Goal: Task Accomplishment & Management: Use online tool/utility

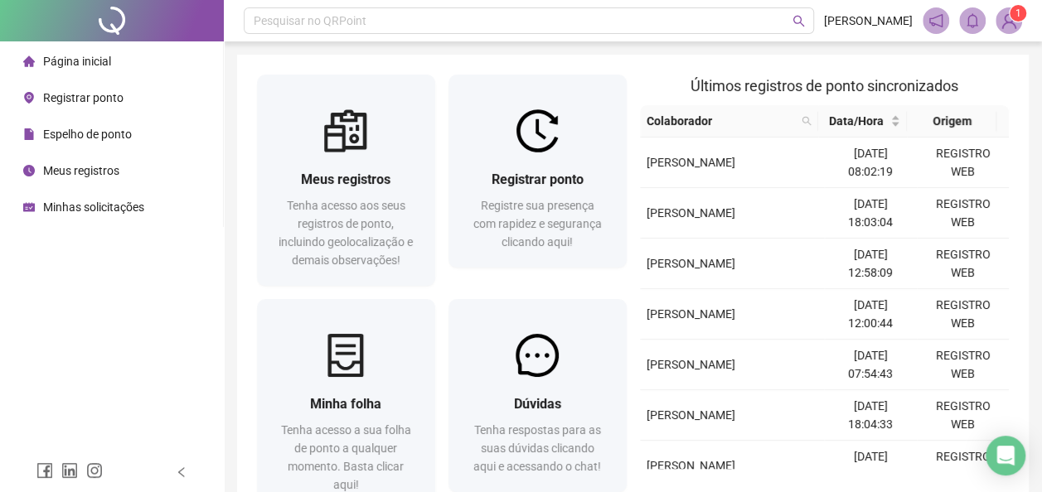
click at [540, 248] on span "Registre sua presença com rapidez e segurança clicando aqui!" at bounding box center [537, 224] width 129 height 50
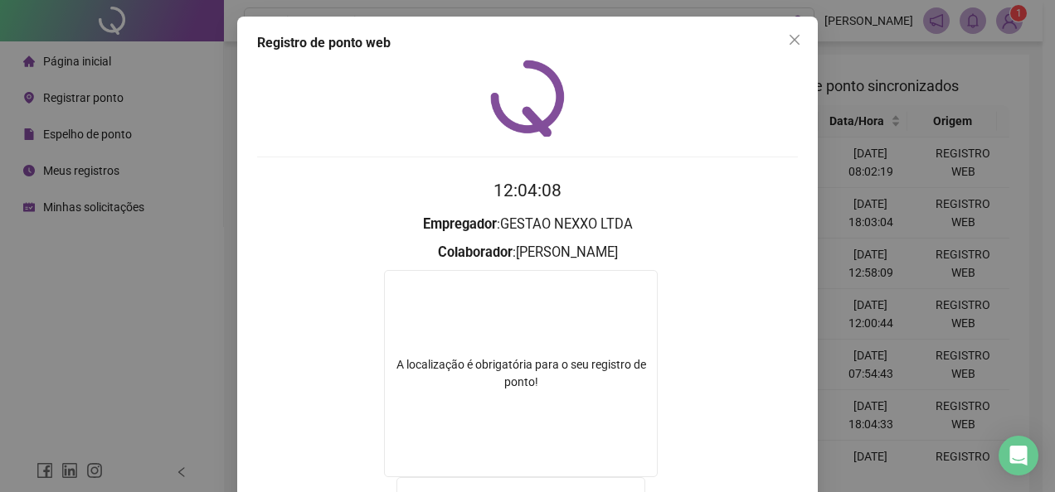
scroll to position [166, 0]
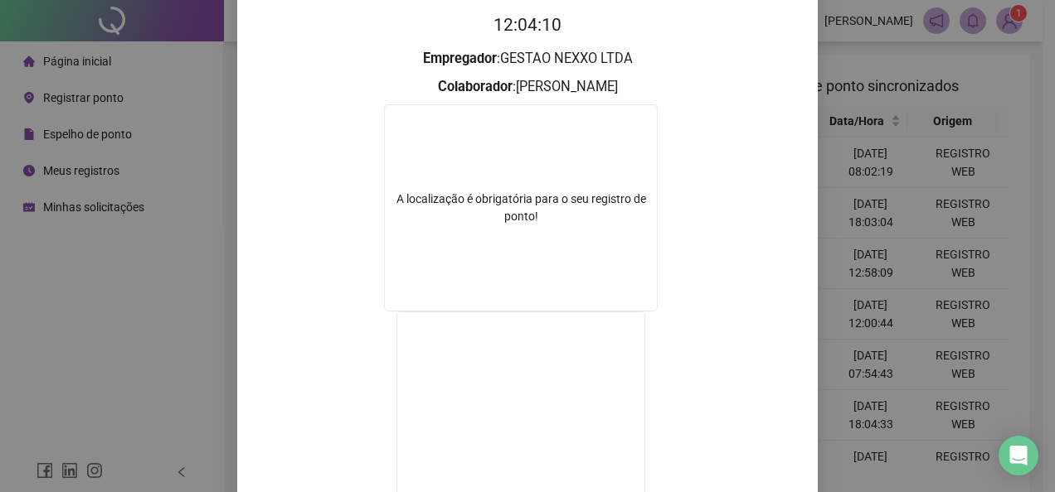
click at [872, 164] on div "Registro de ponto web 12:04:10 Empregador : GESTAO NEXXO LTDA Colaborador : [PE…" at bounding box center [527, 246] width 1055 height 492
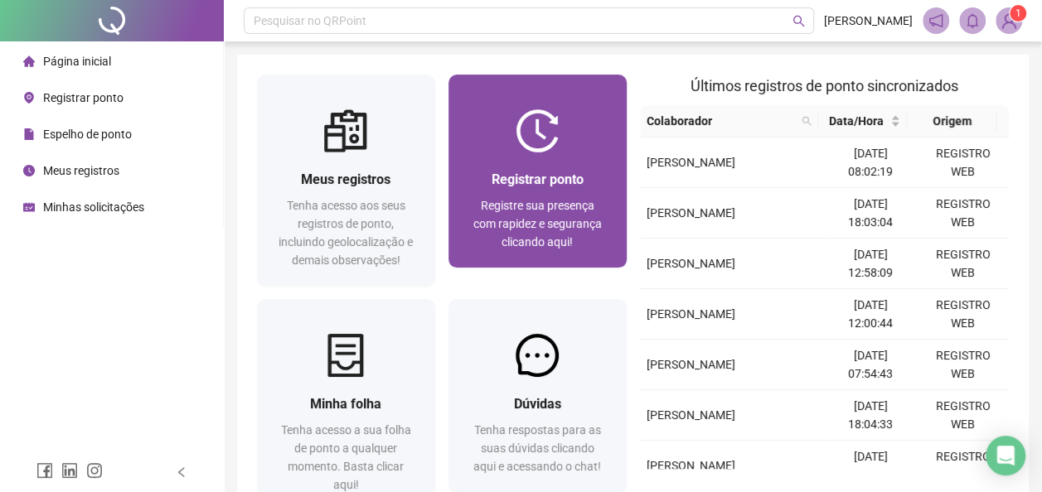
click at [554, 193] on div "Registrar ponto Registre sua presença com rapidez e segurança clicando aqui!" at bounding box center [537, 210] width 138 height 82
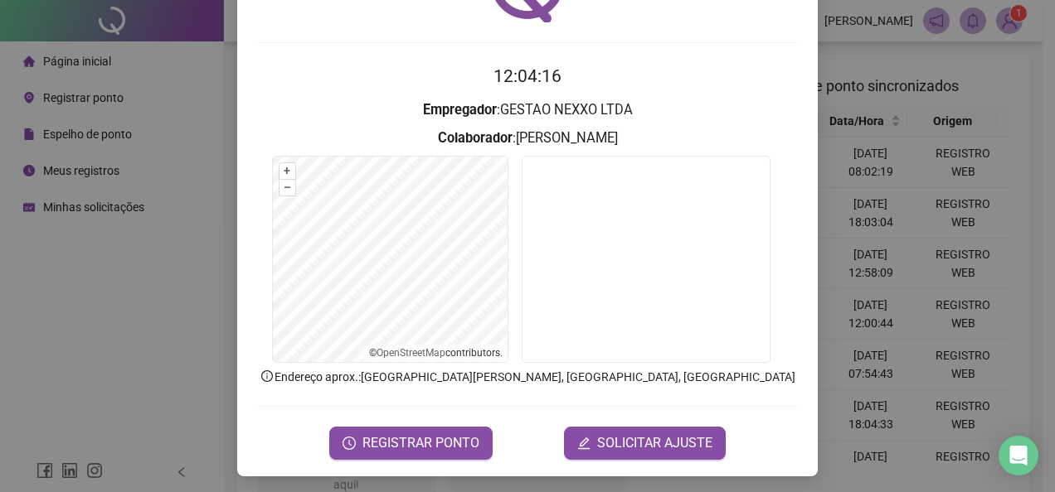
scroll to position [117, 0]
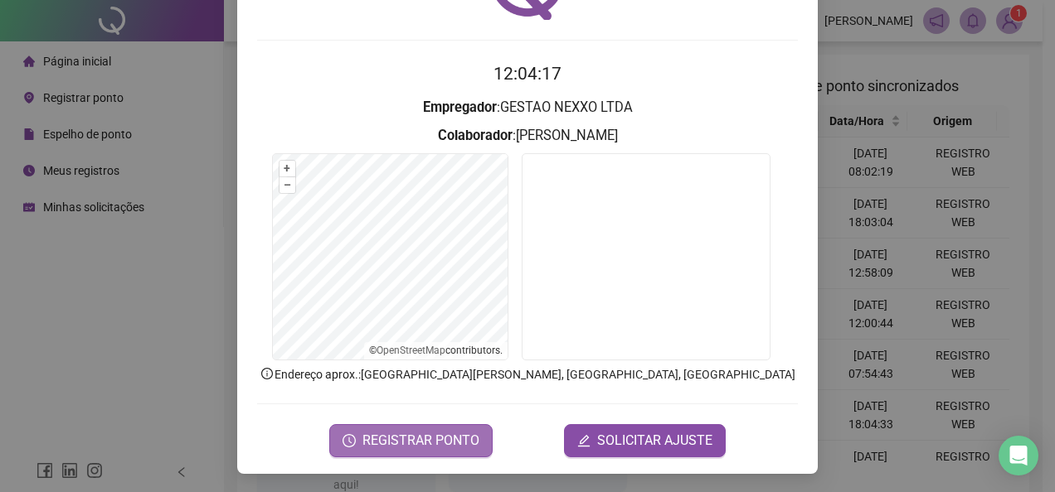
click at [429, 432] on span "REGISTRAR PONTO" at bounding box center [420, 441] width 117 height 20
